Goal: Navigation & Orientation: Find specific page/section

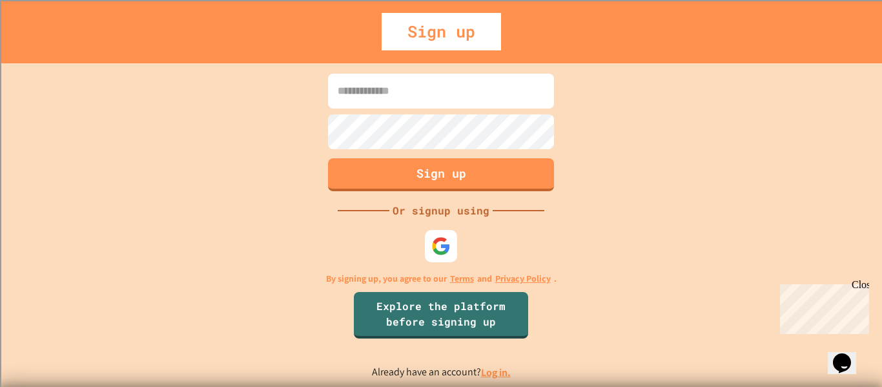
click at [499, 372] on link "Log in." at bounding box center [496, 373] width 30 height 14
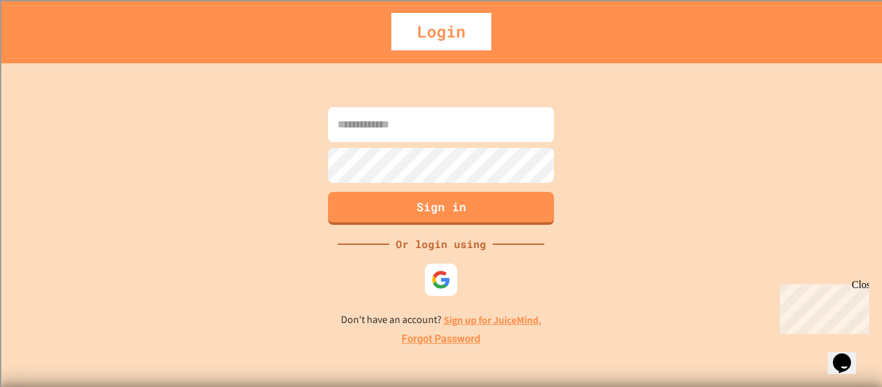
click at [442, 114] on input at bounding box center [441, 124] width 226 height 35
type input "**********"
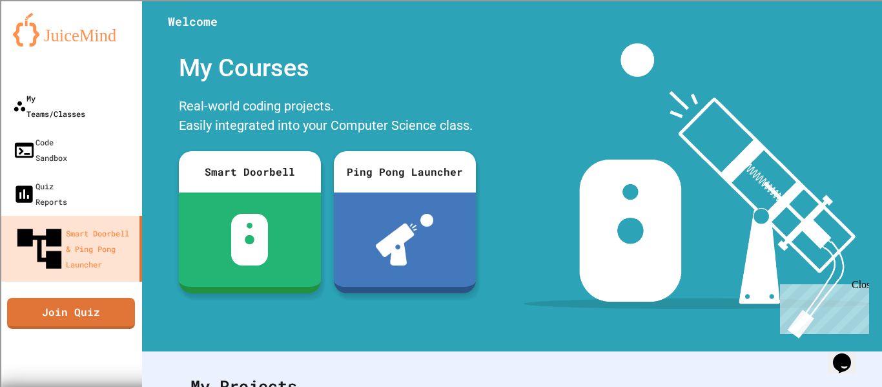
click at [36, 103] on div "My Teams/Classes" at bounding box center [49, 105] width 72 height 31
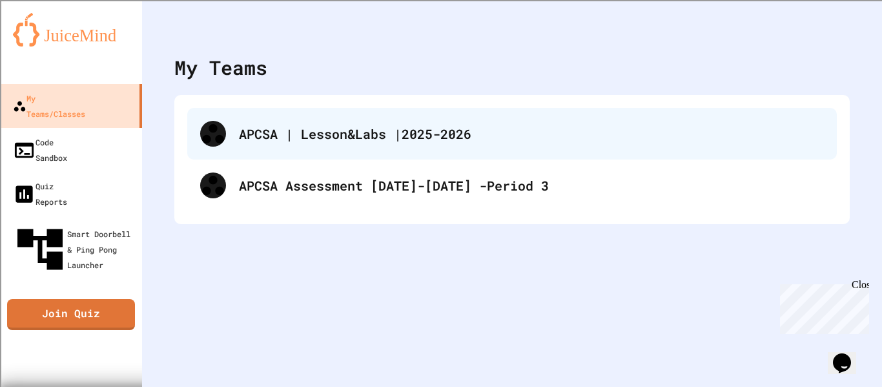
click at [249, 122] on div "APCSA | Lesson&Labs |2025-2026" at bounding box center [512, 134] width 650 height 52
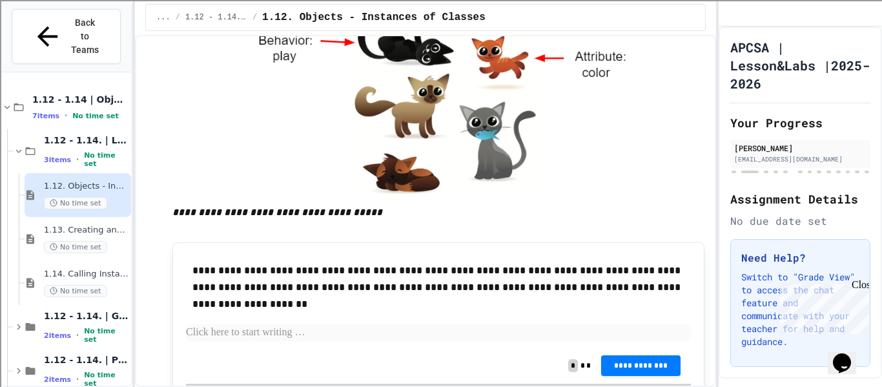
scroll to position [2035, 0]
